Goal: Find specific page/section: Find specific page/section

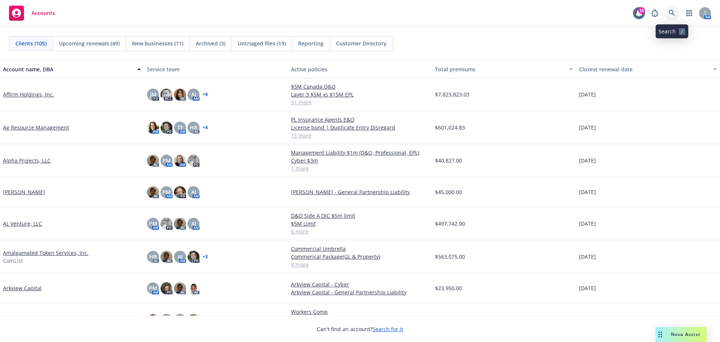
click at [670, 10] on icon at bounding box center [672, 13] width 6 height 6
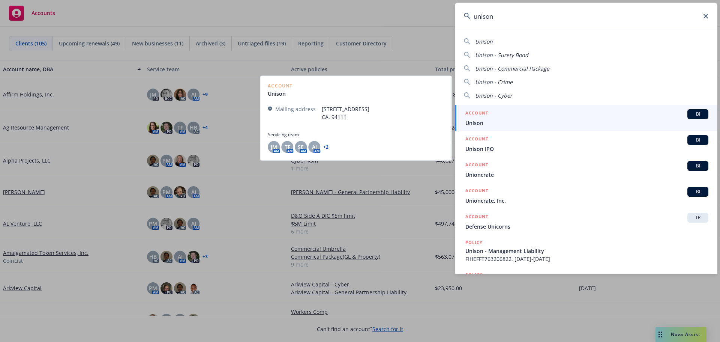
type input "unison"
click at [484, 124] on span "Unison" at bounding box center [586, 123] width 243 height 8
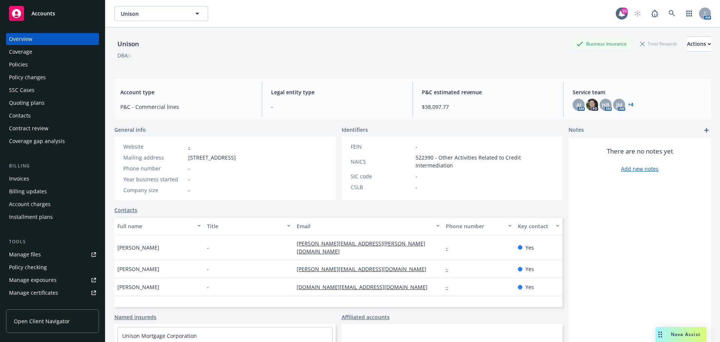
click at [19, 65] on div "Policies" at bounding box center [18, 64] width 19 height 12
